Goal: Navigation & Orientation: Find specific page/section

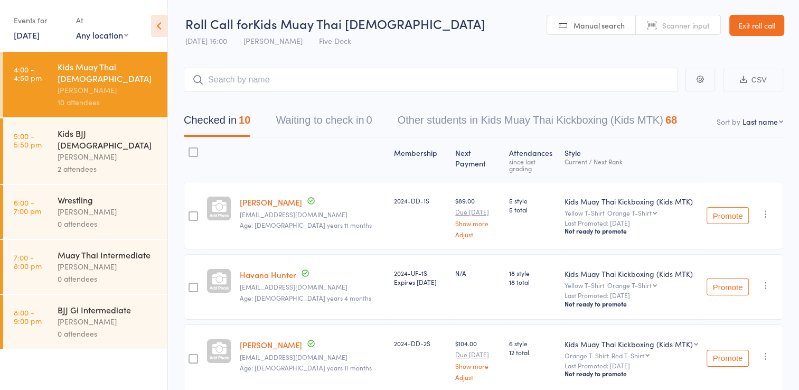
click at [84, 163] on div "2 attendees" at bounding box center [108, 169] width 101 height 12
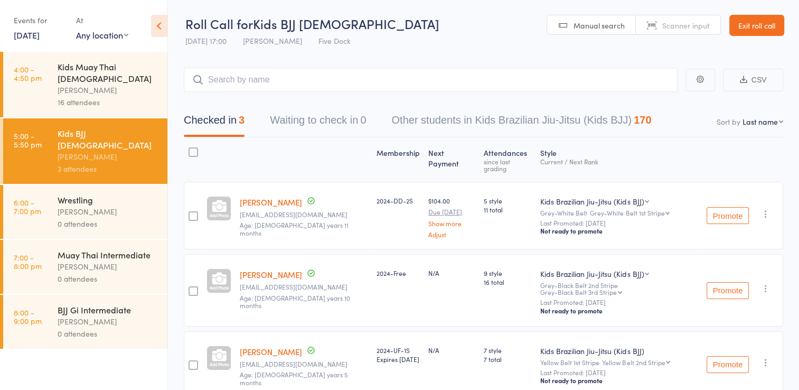
click at [81, 84] on div "Anthony Perosh" at bounding box center [108, 90] width 101 height 12
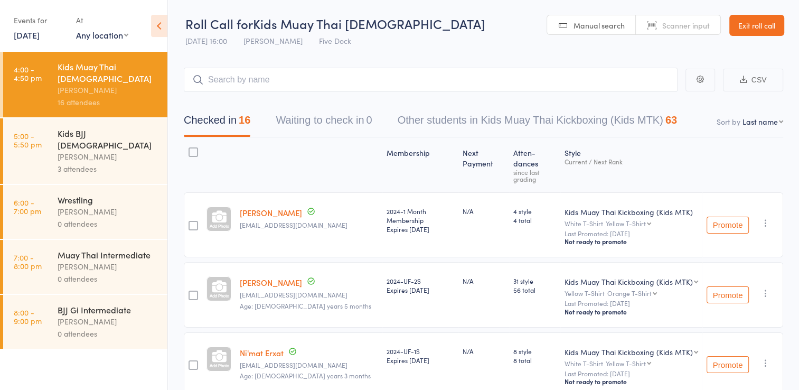
click at [78, 163] on div "3 attendees" at bounding box center [108, 169] width 101 height 12
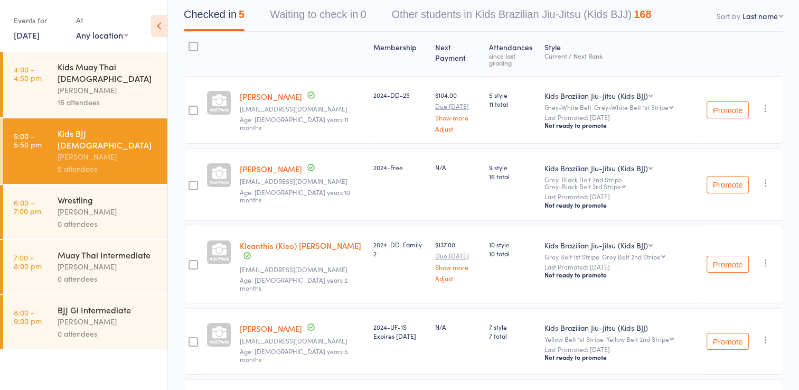
scroll to position [200, 0]
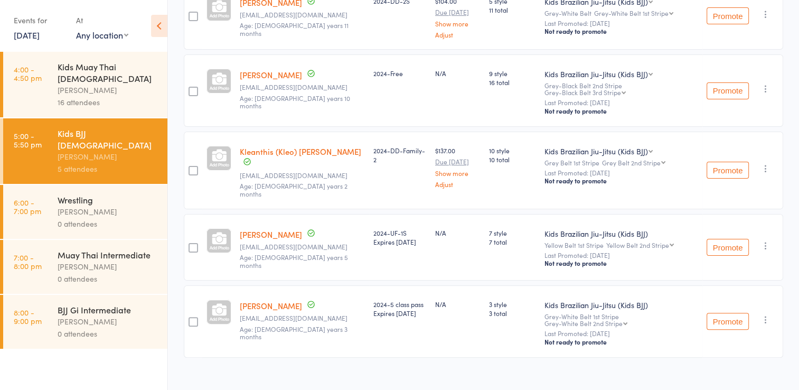
click at [97, 84] on div "Anthony Perosh" at bounding box center [108, 90] width 101 height 12
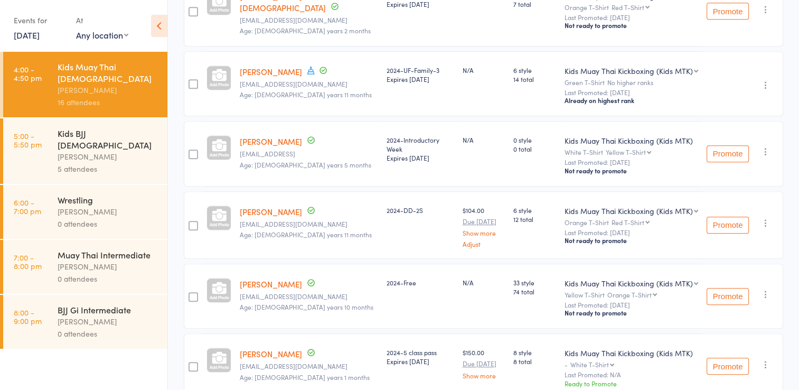
scroll to position [490, 0]
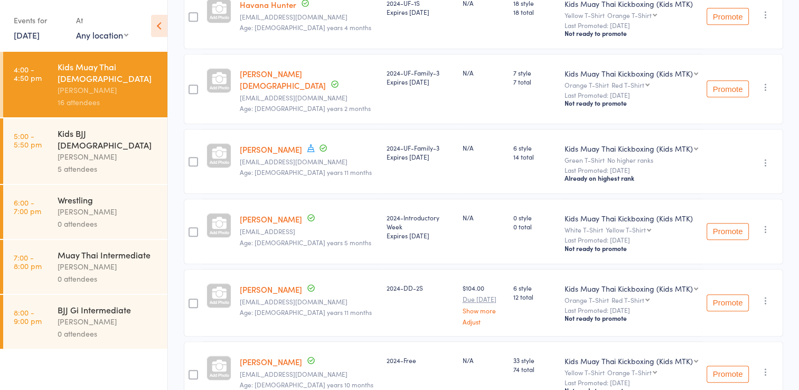
click at [81, 150] on div "Anthony Perosh" at bounding box center [108, 156] width 101 height 12
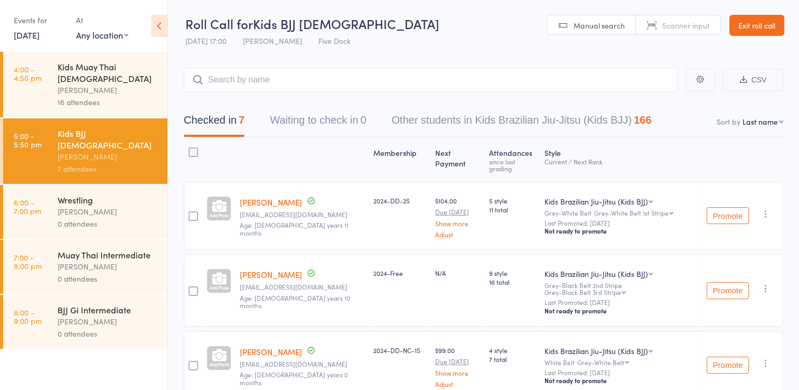
click at [75, 84] on div "Anthony Perosh" at bounding box center [108, 90] width 101 height 12
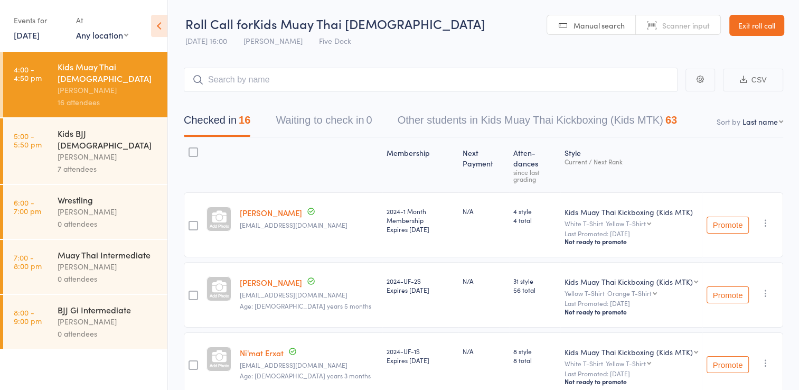
click at [86, 127] on div "Kids BJJ [DEMOGRAPHIC_DATA]" at bounding box center [108, 138] width 101 height 23
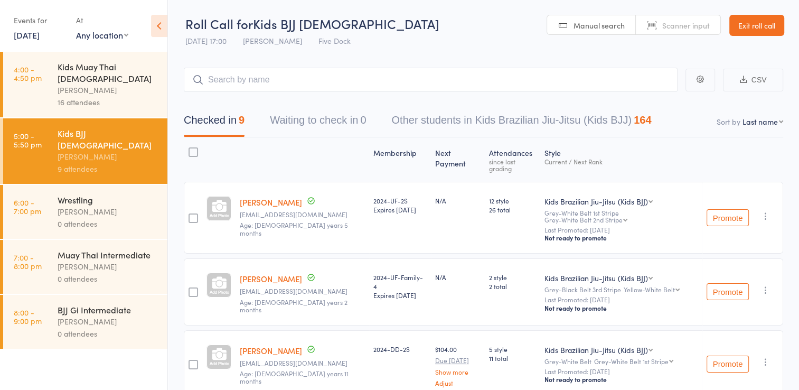
click at [78, 96] on div "16 attendees" at bounding box center [108, 102] width 101 height 12
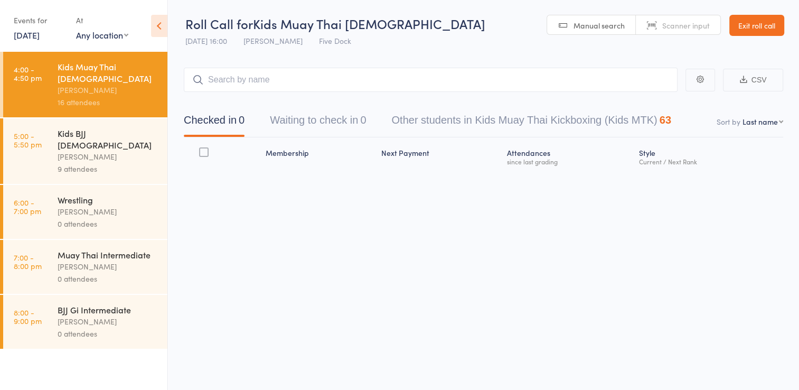
click at [70, 163] on div "9 attendees" at bounding box center [108, 169] width 101 height 12
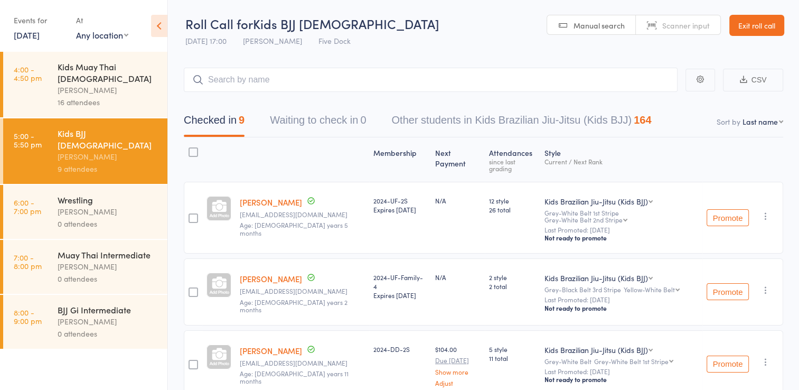
click at [75, 65] on div "Kids Muay Thai 10-15yo" at bounding box center [108, 72] width 101 height 23
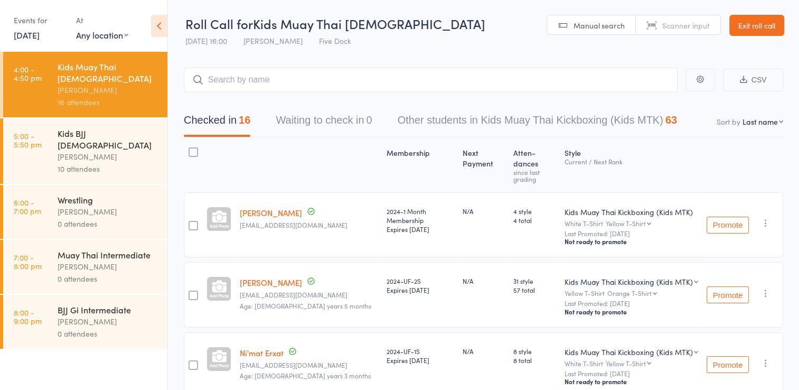
click at [70, 150] on div "Anthony Perosh" at bounding box center [108, 156] width 101 height 12
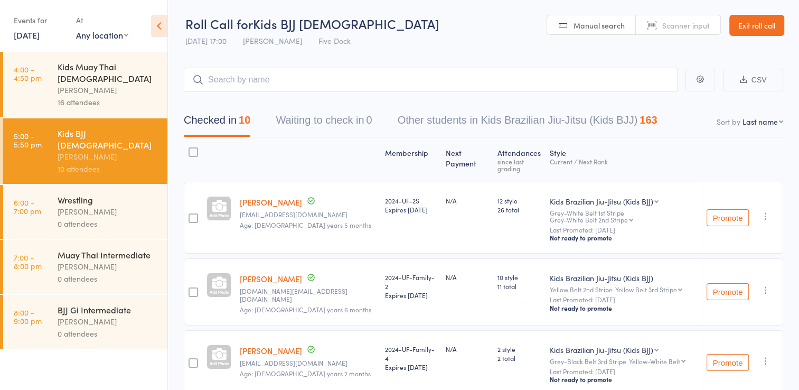
click at [753, 29] on link "Exit roll call" at bounding box center [756, 25] width 55 height 21
